Goal: Find specific page/section: Find specific page/section

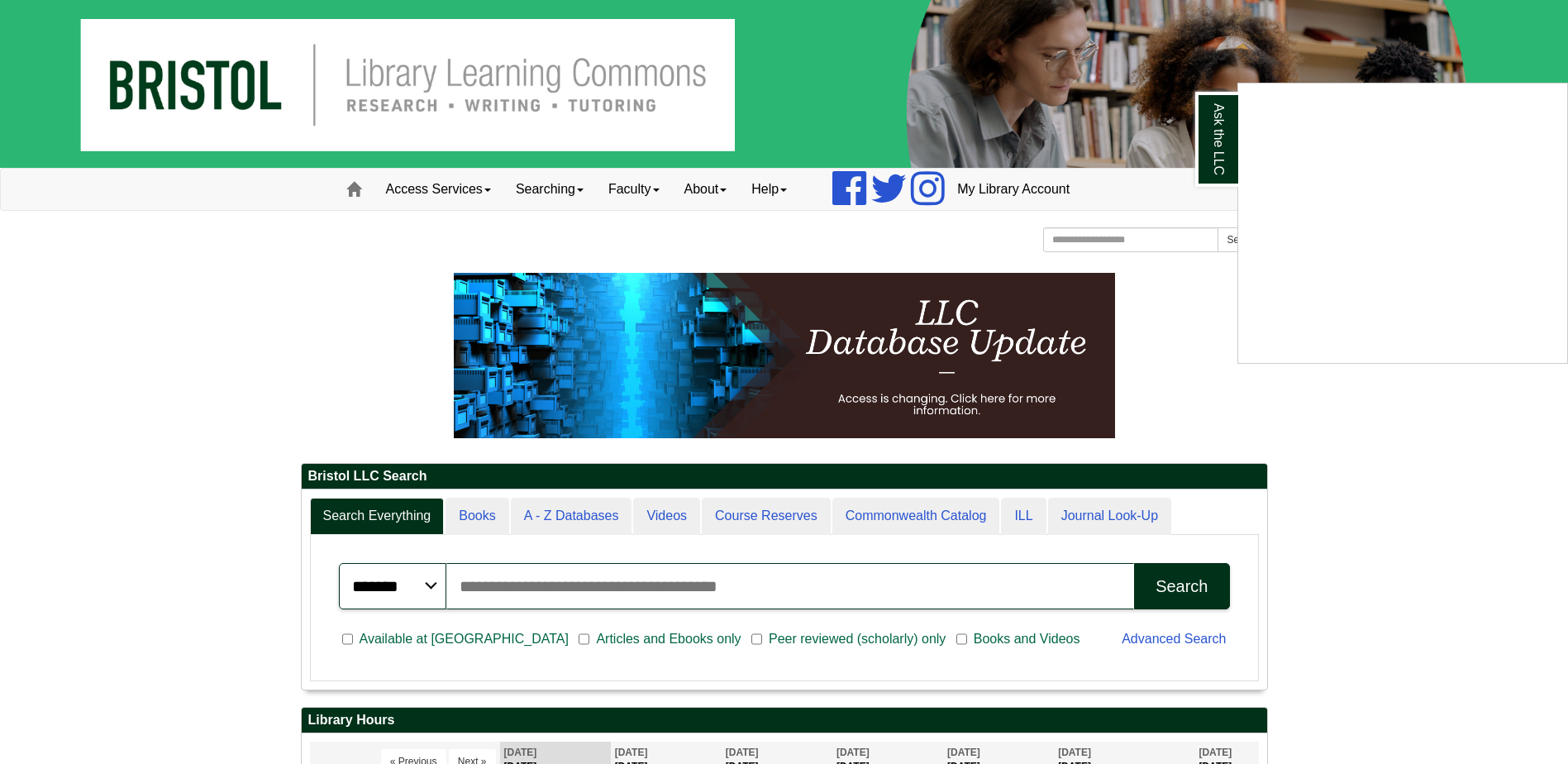
click at [535, 518] on div "Ask the LLC" at bounding box center [784, 382] width 1568 height 764
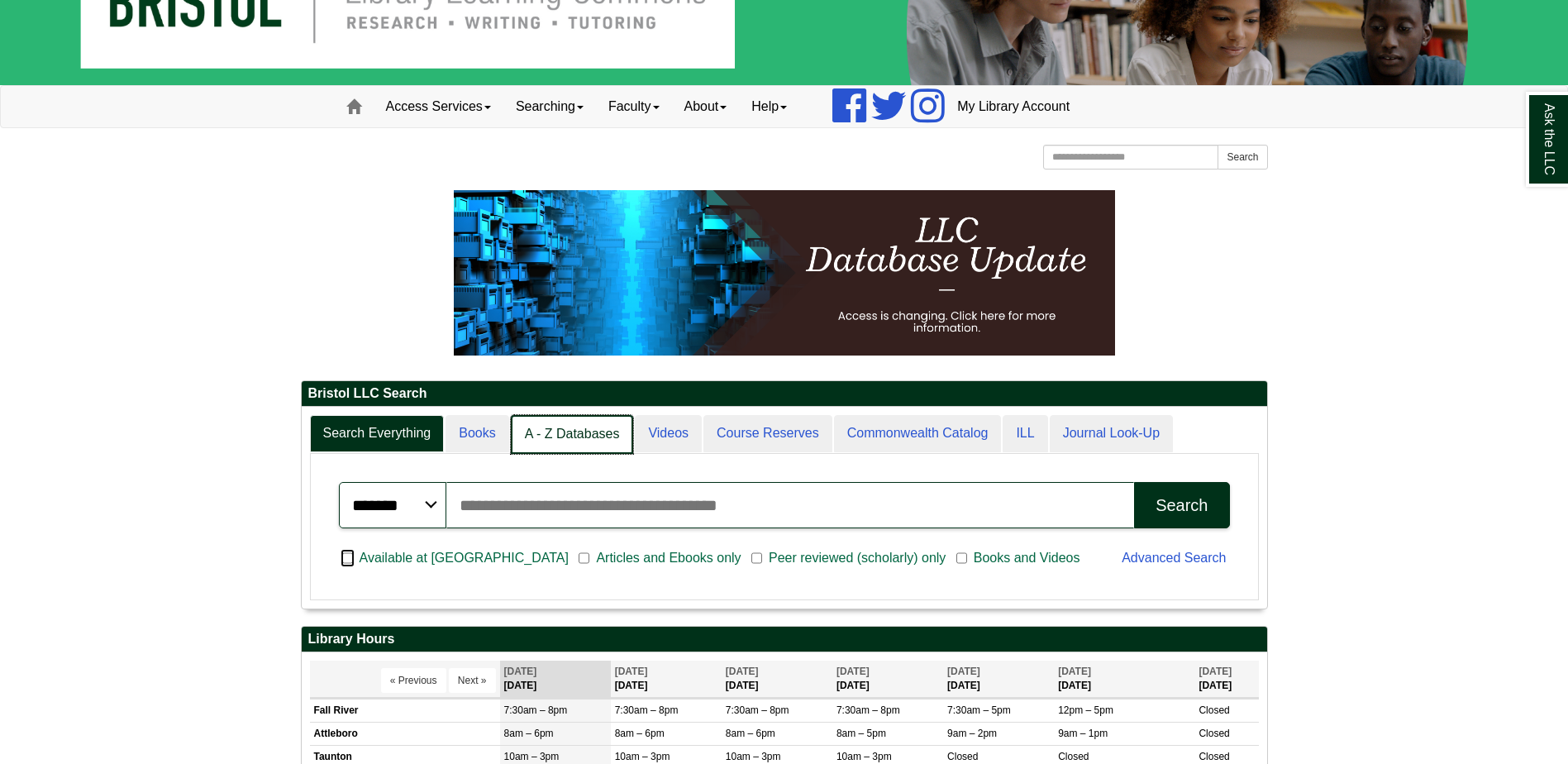
scroll to position [8, 8]
click at [579, 442] on link "A - Z Databases" at bounding box center [572, 435] width 123 height 39
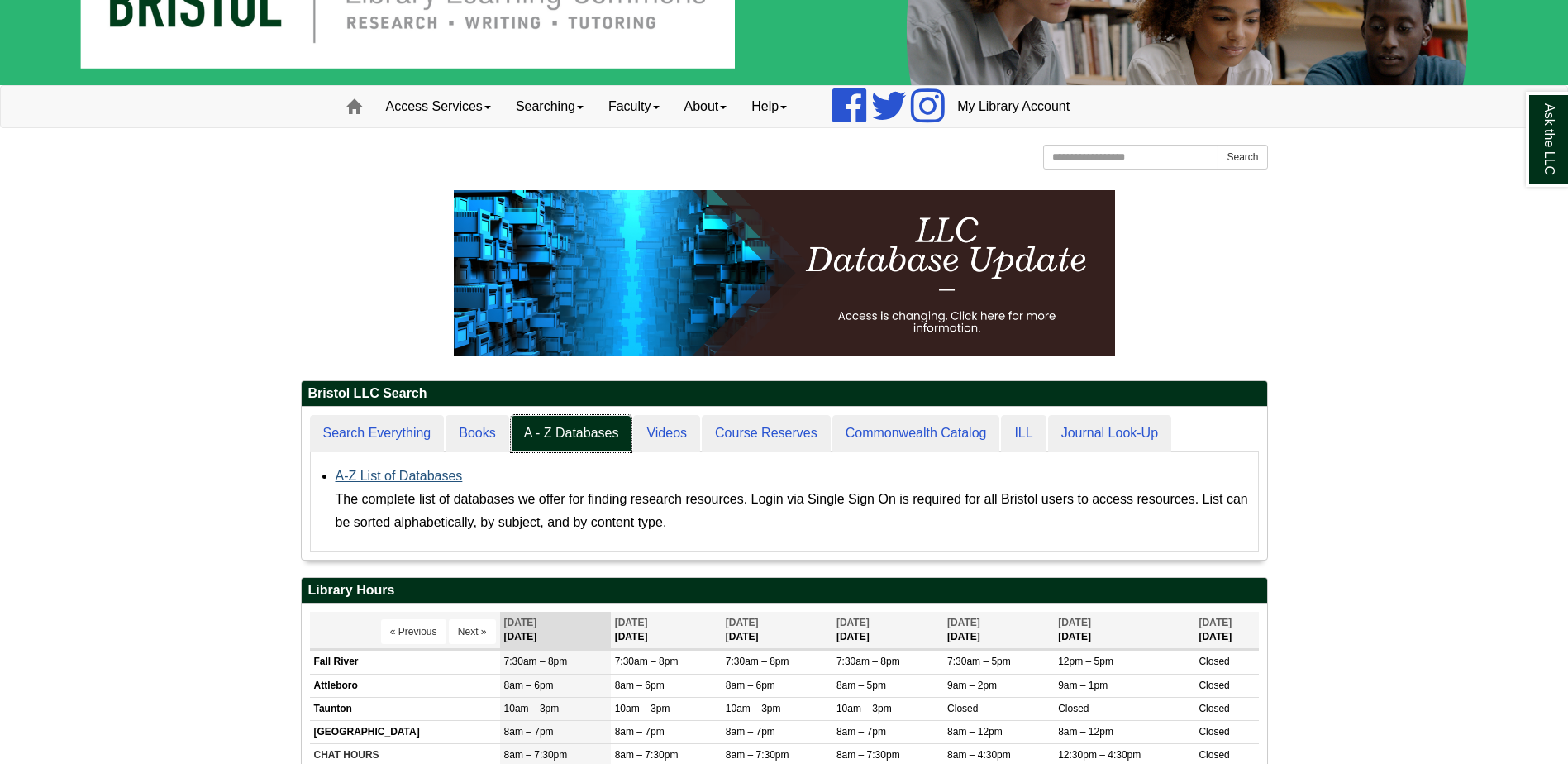
scroll to position [153, 966]
click at [372, 475] on link "A-Z List of Databases" at bounding box center [399, 476] width 127 height 14
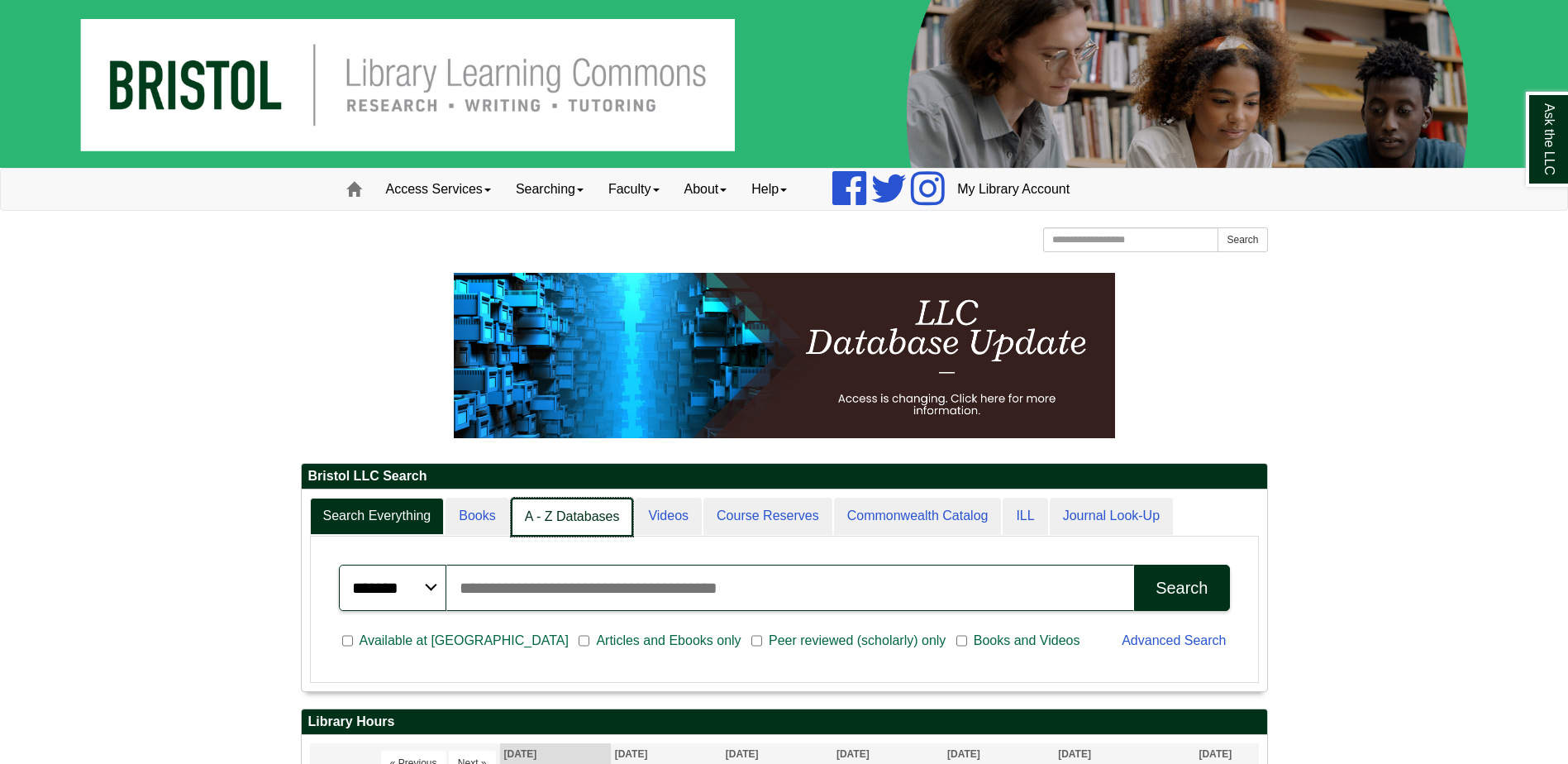
scroll to position [201, 966]
click at [559, 519] on link "A - Z Databases" at bounding box center [572, 517] width 123 height 39
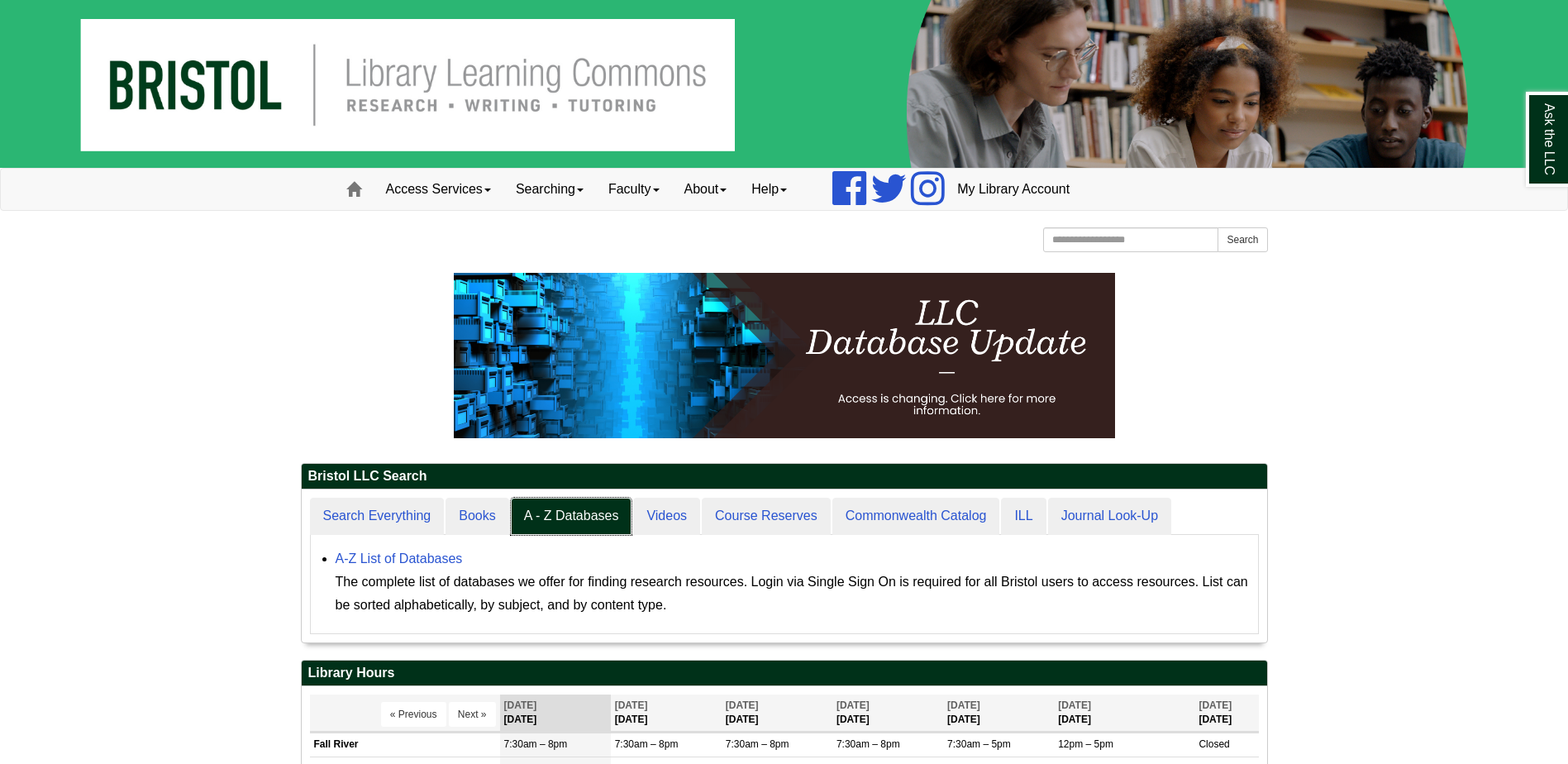
scroll to position [153, 966]
click at [403, 562] on link "A-Z List of Databases" at bounding box center [399, 559] width 127 height 14
